Goal: Task Accomplishment & Management: Complete application form

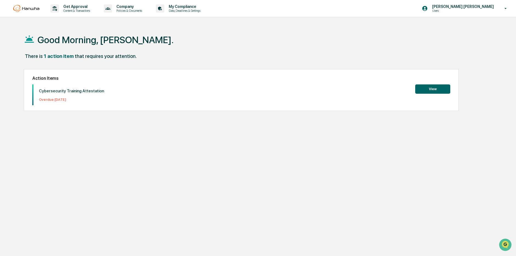
click at [435, 90] on button "View" at bounding box center [432, 89] width 35 height 9
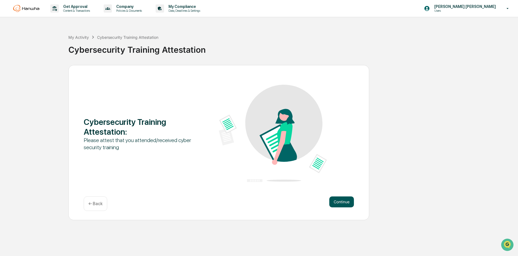
click at [343, 201] on button "Continue" at bounding box center [342, 202] width 25 height 11
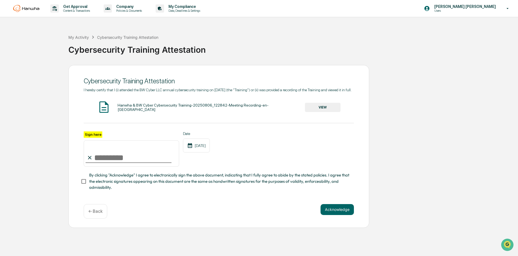
click at [137, 161] on input "Sign here" at bounding box center [132, 154] width 96 height 26
type input "**********"
click at [215, 112] on div "Hanwha & BW Cyber Cybersecurity Training-20250806_122842-Meeting Recording-en-[…" at bounding box center [211, 107] width 187 height 9
click at [319, 112] on button "VIEW" at bounding box center [323, 107] width 36 height 9
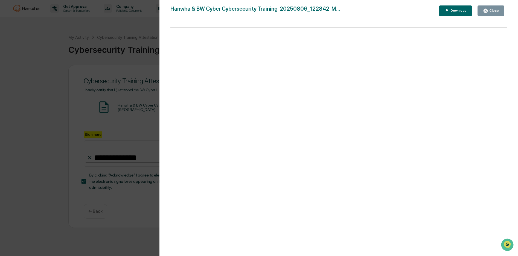
click at [494, 13] on div "Close" at bounding box center [491, 10] width 16 height 5
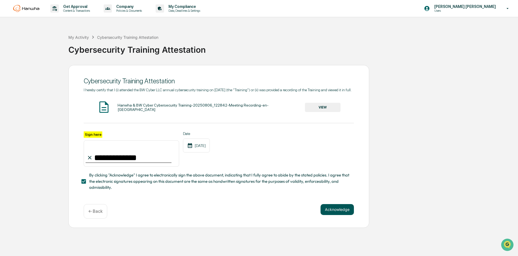
click at [338, 215] on button "Acknowledge" at bounding box center [337, 209] width 33 height 11
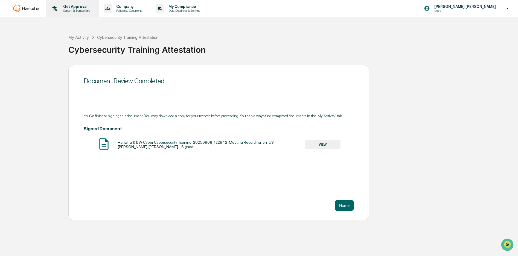
click at [80, 9] on p "Content & Transactions" at bounding box center [76, 11] width 34 height 4
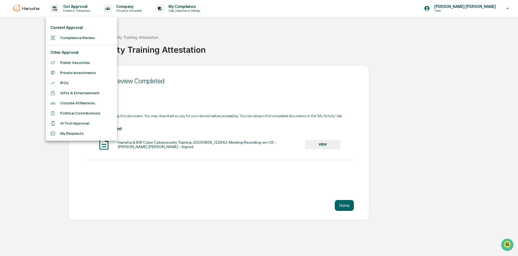
click at [129, 10] on div at bounding box center [259, 128] width 518 height 256
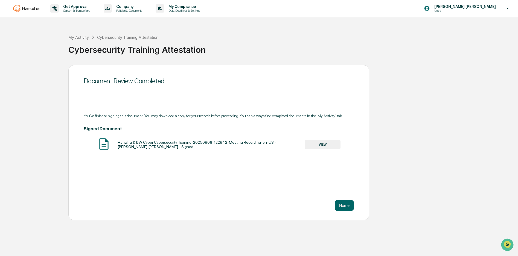
click at [127, 7] on p "Company" at bounding box center [128, 6] width 33 height 4
click at [401, 59] on div at bounding box center [259, 128] width 518 height 256
